Goal: Transaction & Acquisition: Book appointment/travel/reservation

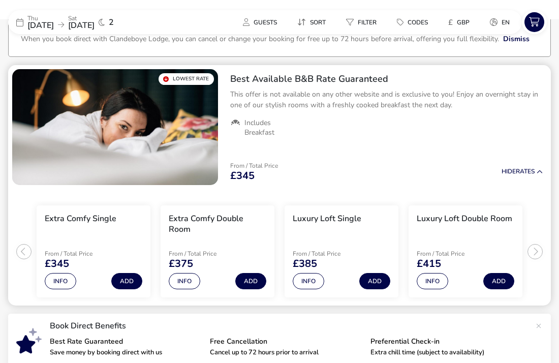
scroll to position [47, 0]
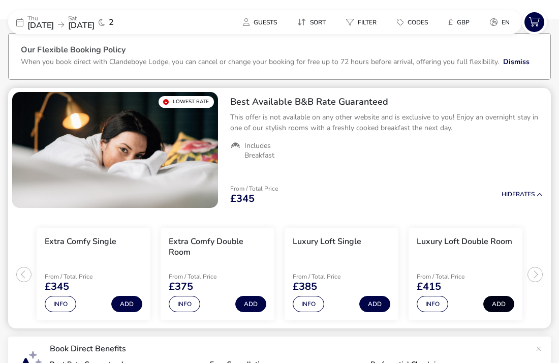
click at [495, 308] on button "Add" at bounding box center [498, 304] width 31 height 16
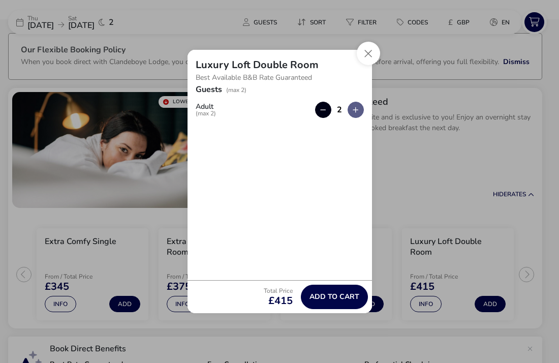
click at [324, 112] on button "button" at bounding box center [323, 110] width 16 height 16
type input "1"
click at [329, 294] on span "Add to cart" at bounding box center [334, 297] width 50 height 8
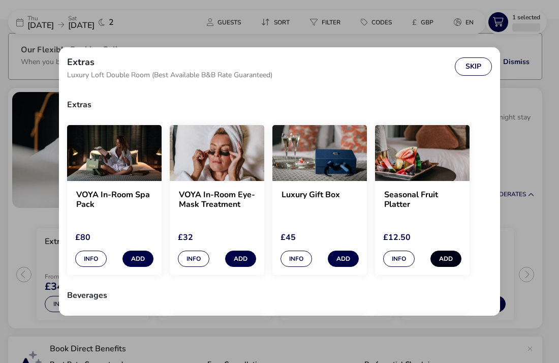
click at [447, 264] on button "Add" at bounding box center [445, 258] width 31 height 16
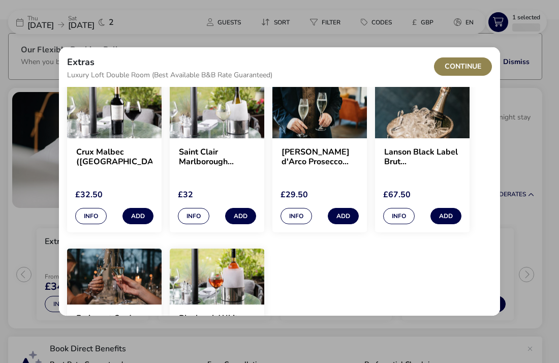
scroll to position [234, 0]
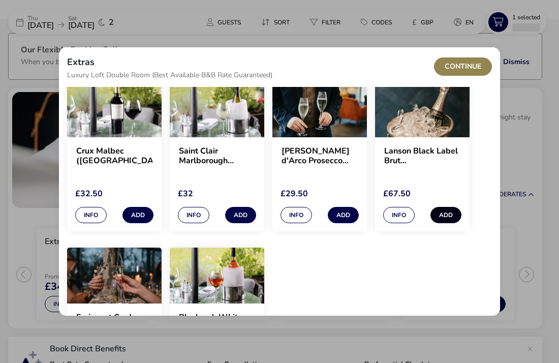
click at [451, 215] on button "Add" at bounding box center [445, 215] width 31 height 16
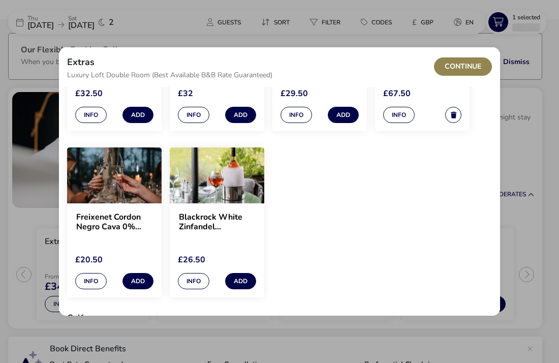
scroll to position [333, 0]
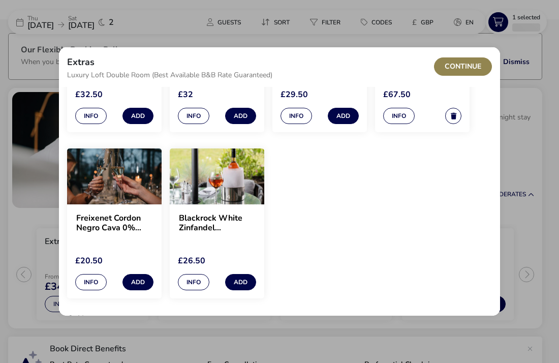
click at [244, 271] on div "Info Add" at bounding box center [217, 280] width 78 height 19
click at [238, 281] on button "Add" at bounding box center [240, 282] width 31 height 16
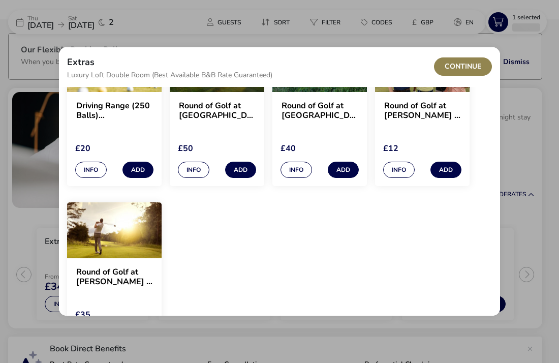
scroll to position [636, 0]
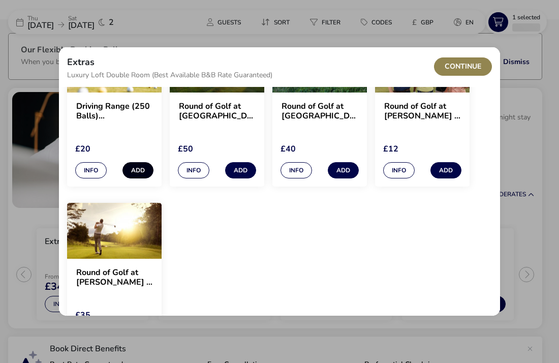
click at [146, 170] on button "Add" at bounding box center [137, 170] width 31 height 16
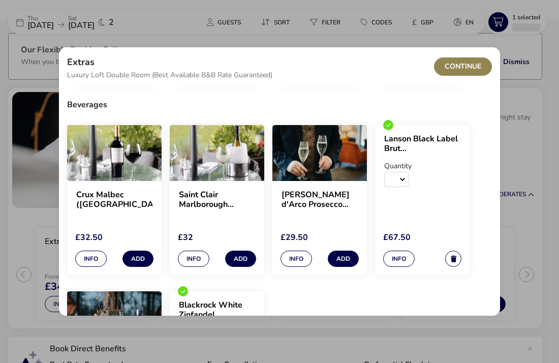
scroll to position [0, 0]
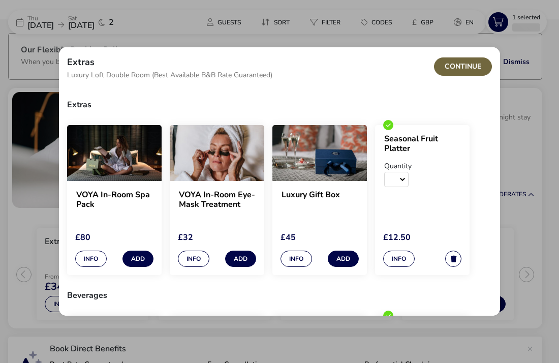
click at [463, 69] on button "Continue" at bounding box center [463, 66] width 58 height 18
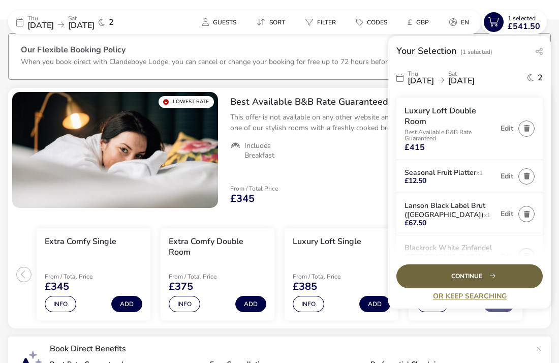
click at [491, 276] on div "Continue" at bounding box center [469, 276] width 146 height 24
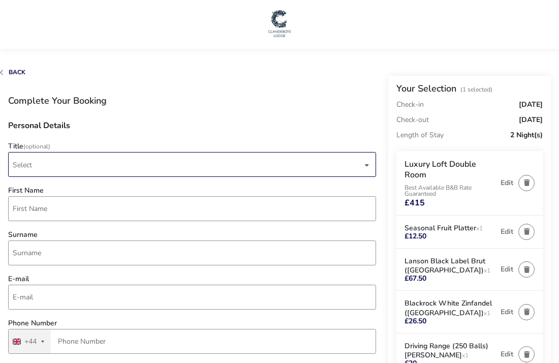
click at [92, 162] on span "Select" at bounding box center [188, 164] width 350 height 24
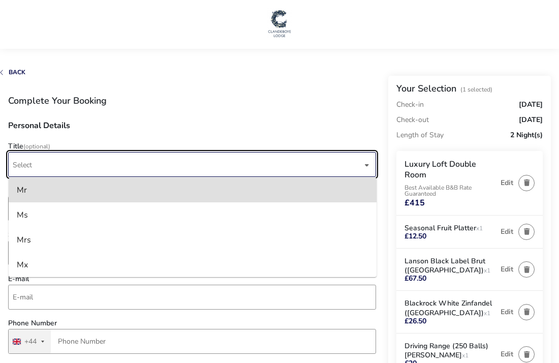
click at [92, 162] on span "Select" at bounding box center [188, 164] width 350 height 24
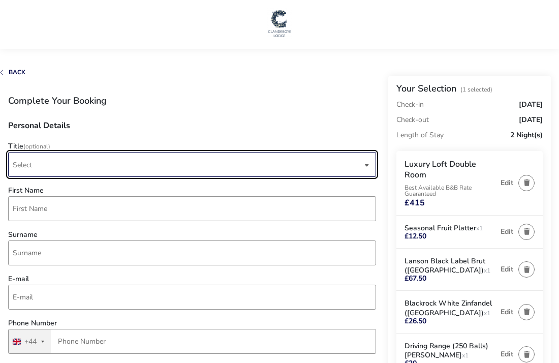
click at [78, 171] on span "Select" at bounding box center [188, 164] width 350 height 24
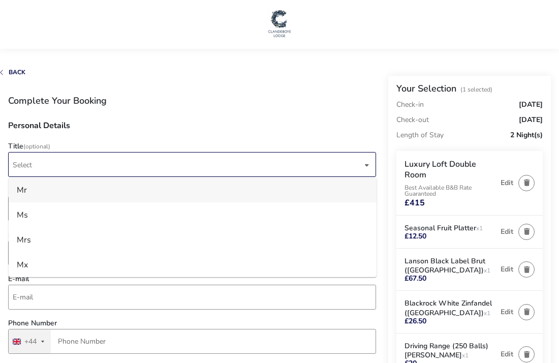
click at [62, 188] on li "Mr" at bounding box center [193, 189] width 368 height 25
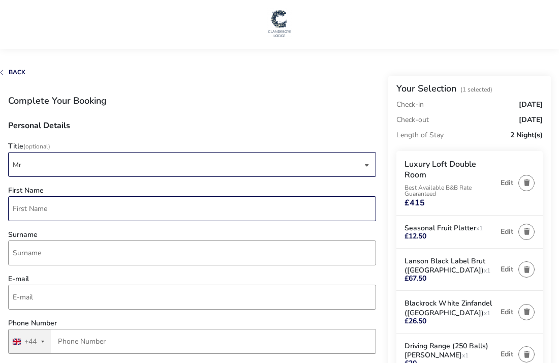
click at [52, 205] on input "First Name" at bounding box center [192, 208] width 368 height 25
click at [140, 217] on input "Mehrd" at bounding box center [192, 208] width 368 height 25
type input "[PERSON_NAME]"
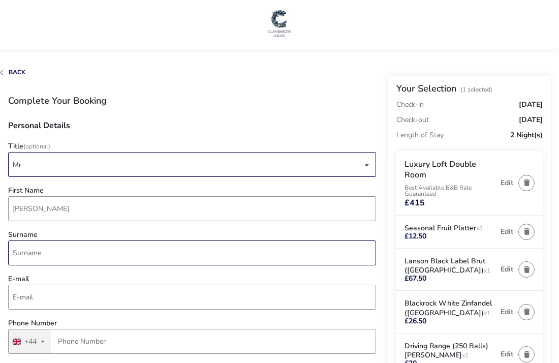
click at [91, 255] on input "Surname" at bounding box center [192, 252] width 368 height 25
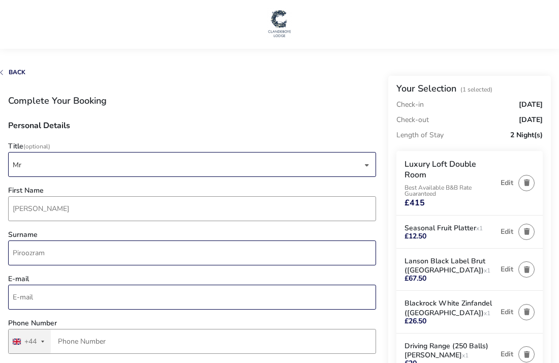
type input "Piroozram"
click at [73, 299] on input "E-mail" at bounding box center [192, 297] width 368 height 25
type input "n"
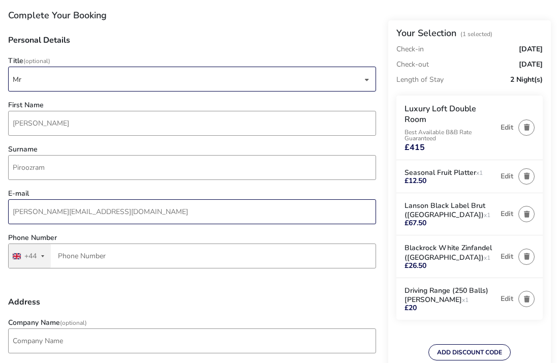
scroll to position [85, 0]
type input "[PERSON_NAME][EMAIL_ADDRESS][DOMAIN_NAME]"
click at [34, 256] on div "+44" at bounding box center [30, 256] width 12 height 7
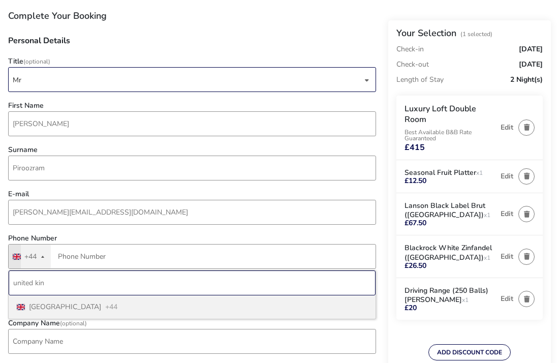
type input "united kin"
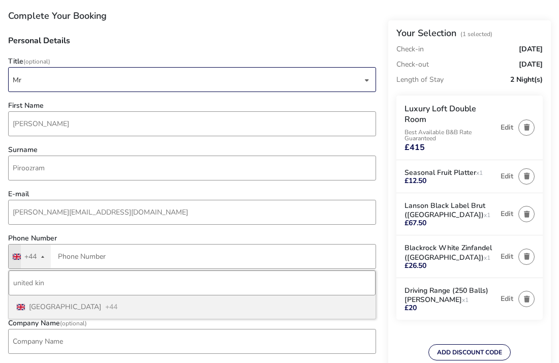
click at [50, 308] on span "[GEOGRAPHIC_DATA]" at bounding box center [65, 306] width 72 height 7
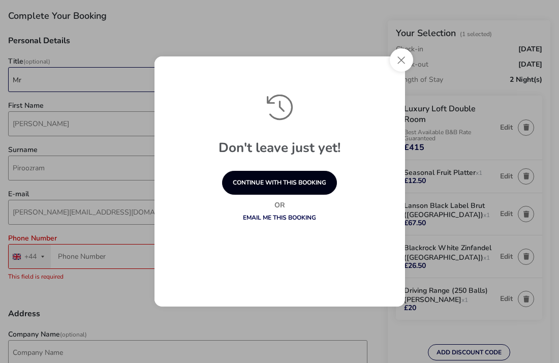
click at [314, 188] on button "continue with this booking" at bounding box center [279, 183] width 115 height 24
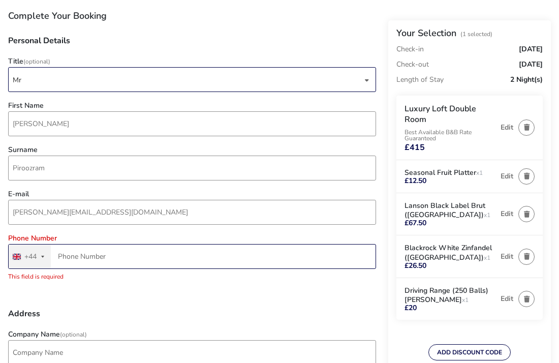
click at [97, 259] on input "Phone Number" at bounding box center [192, 256] width 368 height 25
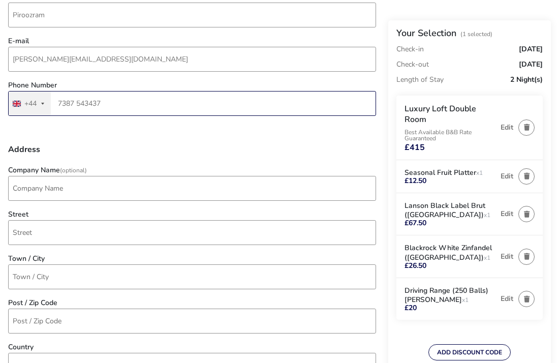
scroll to position [238, 0]
type input "7387 543437"
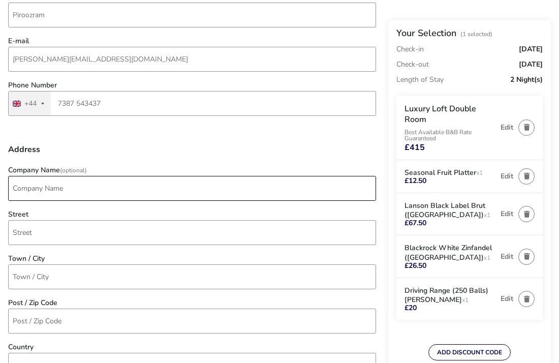
click at [45, 190] on input "Company Name (Optional)" at bounding box center [192, 188] width 368 height 25
type input "Genki UG"
type input "Im Mediapark 5"
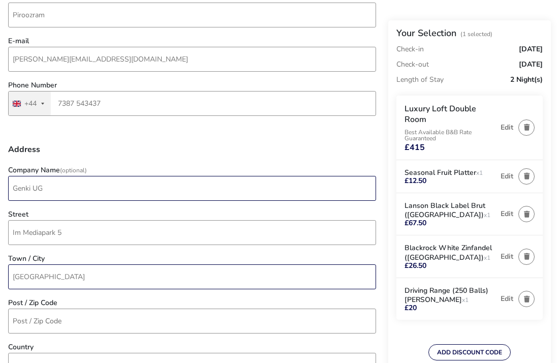
type input "[GEOGRAPHIC_DATA]"
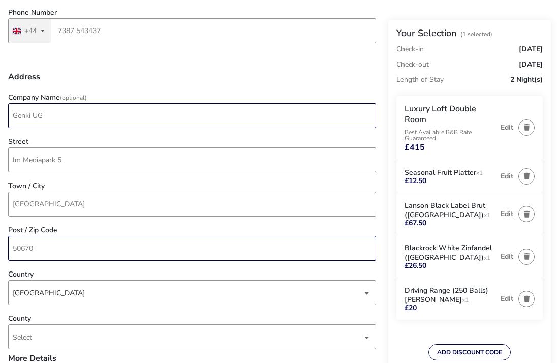
scroll to position [326, 0]
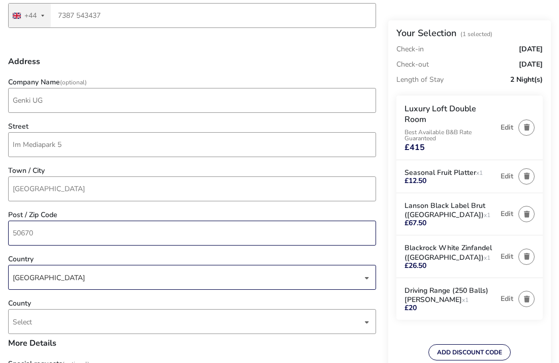
type input "50670"
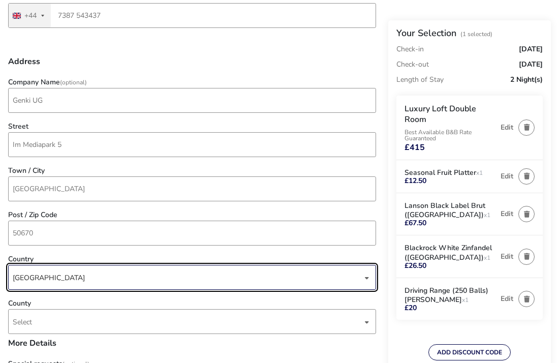
click at [27, 278] on div "[GEOGRAPHIC_DATA]" at bounding box center [188, 277] width 350 height 25
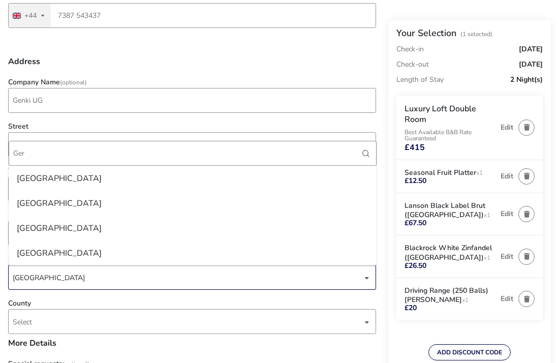
scroll to position [0, 0]
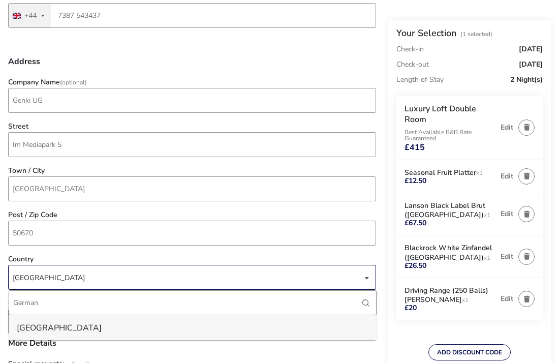
type input "German"
click at [22, 329] on li "[GEOGRAPHIC_DATA]" at bounding box center [193, 327] width 368 height 25
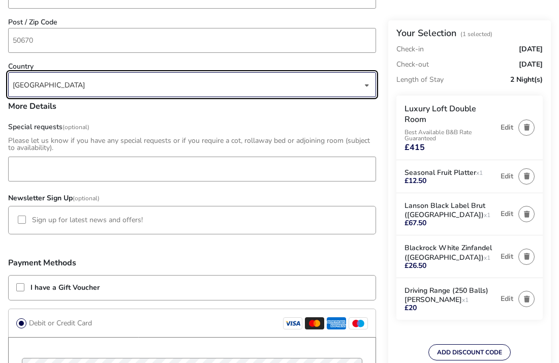
scroll to position [517, 0]
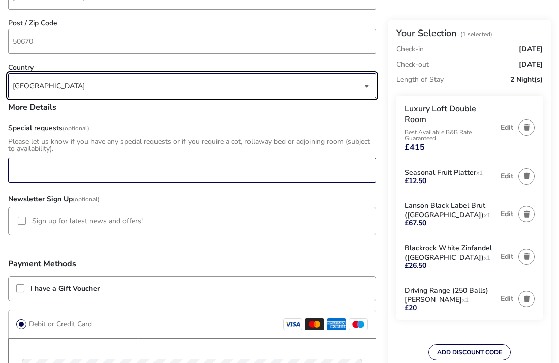
click at [24, 172] on input "Special requests (Optional)" at bounding box center [192, 170] width 368 height 25
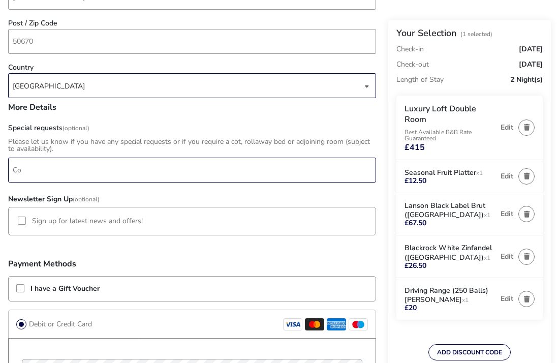
type input "C"
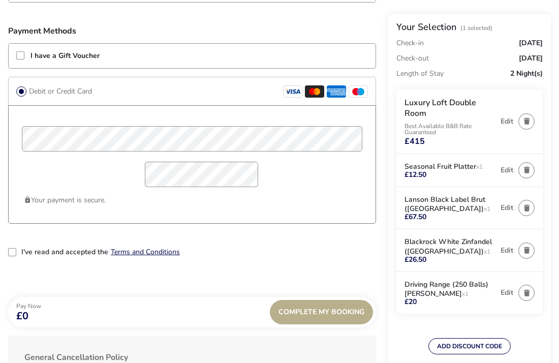
scroll to position [750, 0]
type input "Special K, Wedbix, with 500g sugar please"
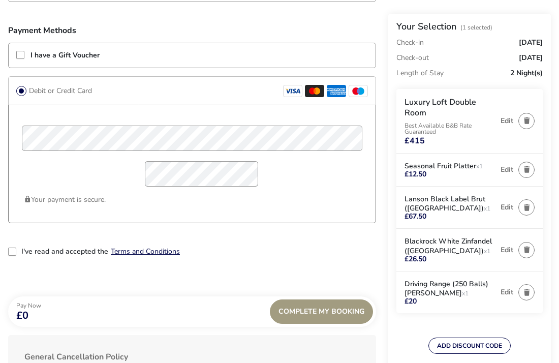
click at [339, 308] on div "Complete My Booking" at bounding box center [321, 311] width 103 height 24
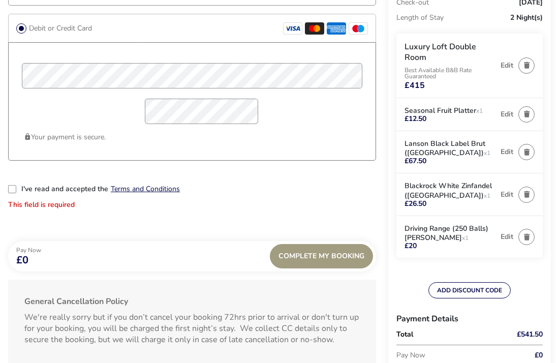
scroll to position [821, 0]
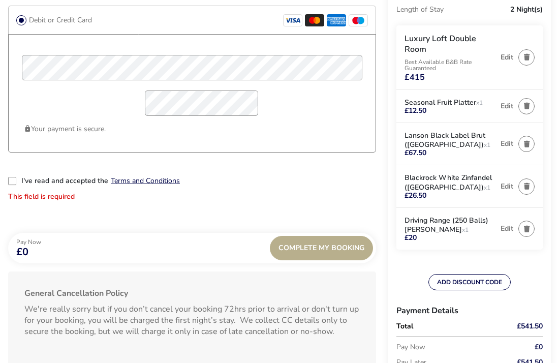
click at [19, 180] on div "I've read and accepted the Terms and Conditions This field is required" at bounding box center [192, 193] width 368 height 32
click at [14, 180] on div "2-term_condi" at bounding box center [12, 181] width 8 height 8
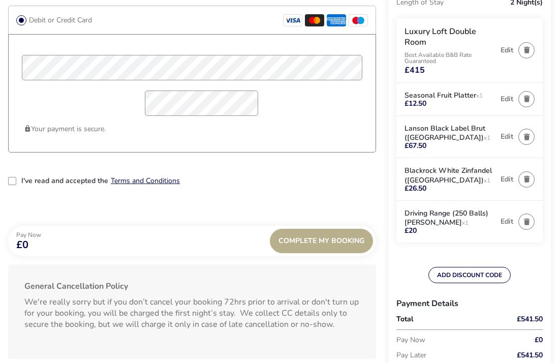
scroll to position [5, 5]
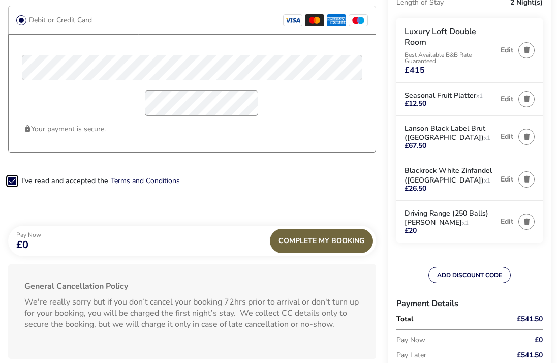
click at [344, 244] on div "Complete My Booking" at bounding box center [321, 241] width 103 height 24
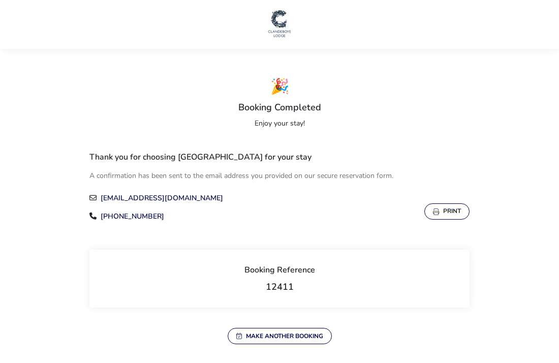
click at [451, 211] on button "Print" at bounding box center [446, 211] width 45 height 16
